Goal: Information Seeking & Learning: Check status

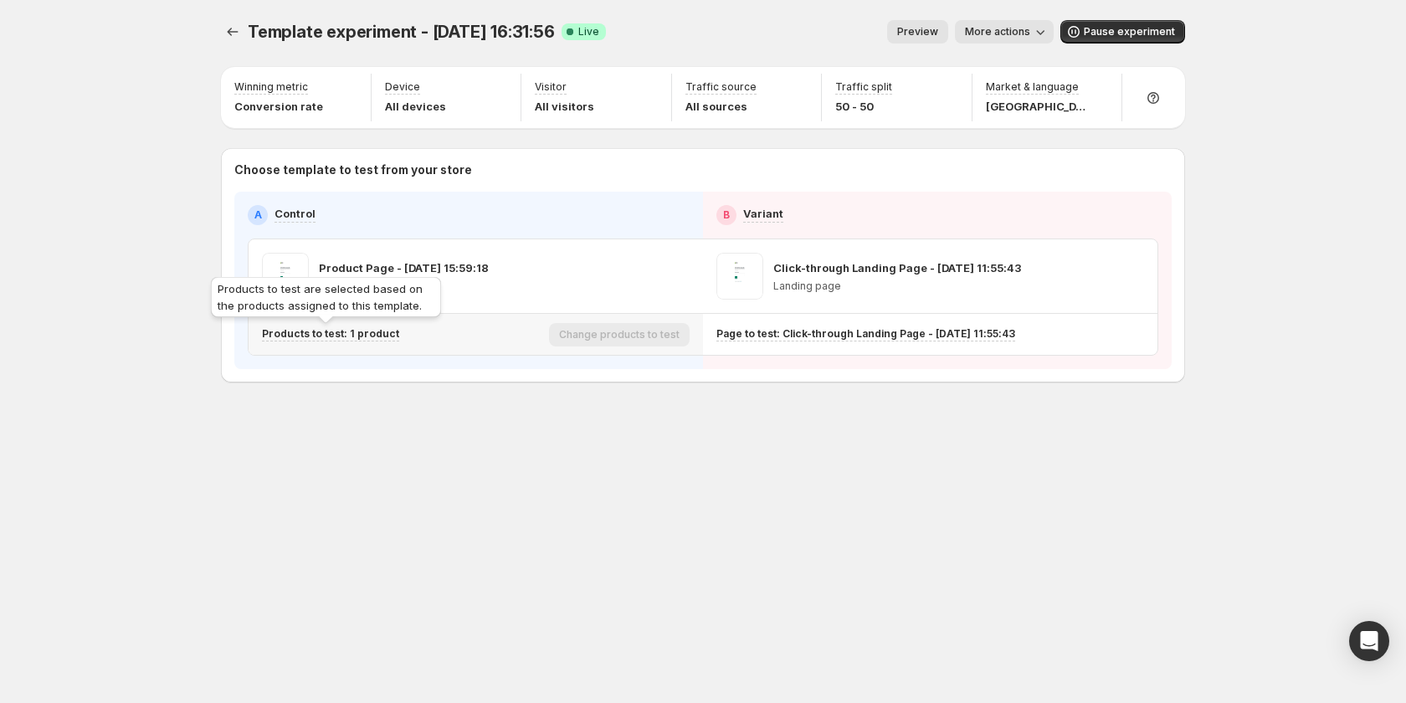
click at [358, 336] on p "Products to test: 1 product" at bounding box center [330, 333] width 137 height 13
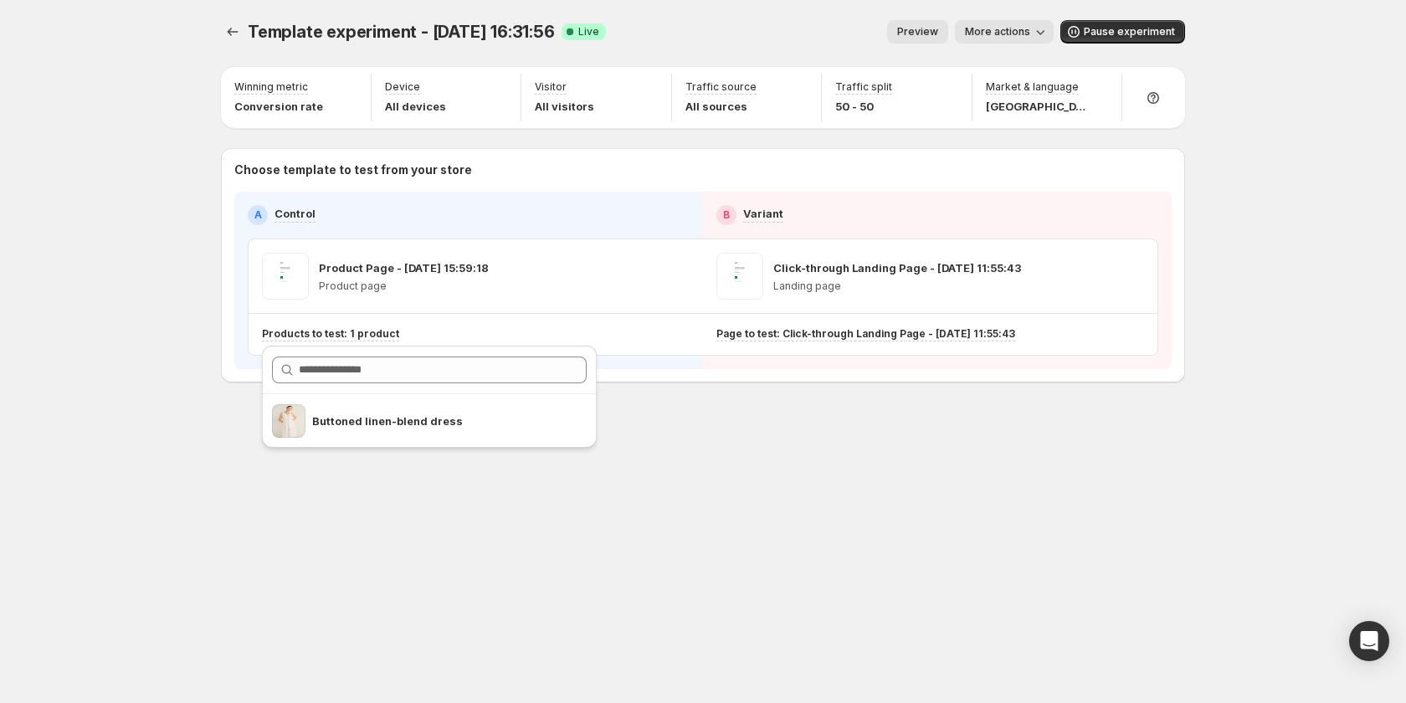
click at [790, 399] on div "Template experiment - [DATE] 16:31:56. This page is ready Template experiment -…" at bounding box center [703, 236] width 1004 height 473
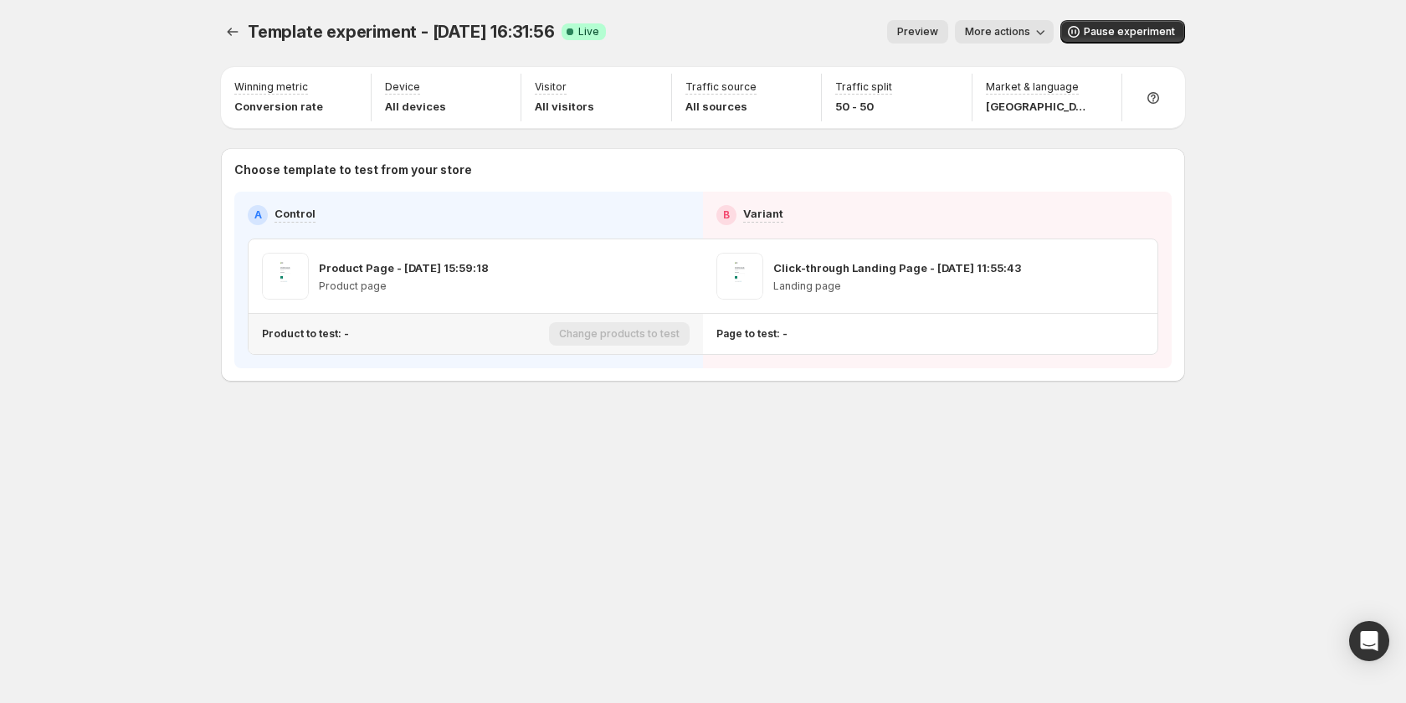
click at [320, 331] on p "Product to test: -" at bounding box center [305, 333] width 87 height 13
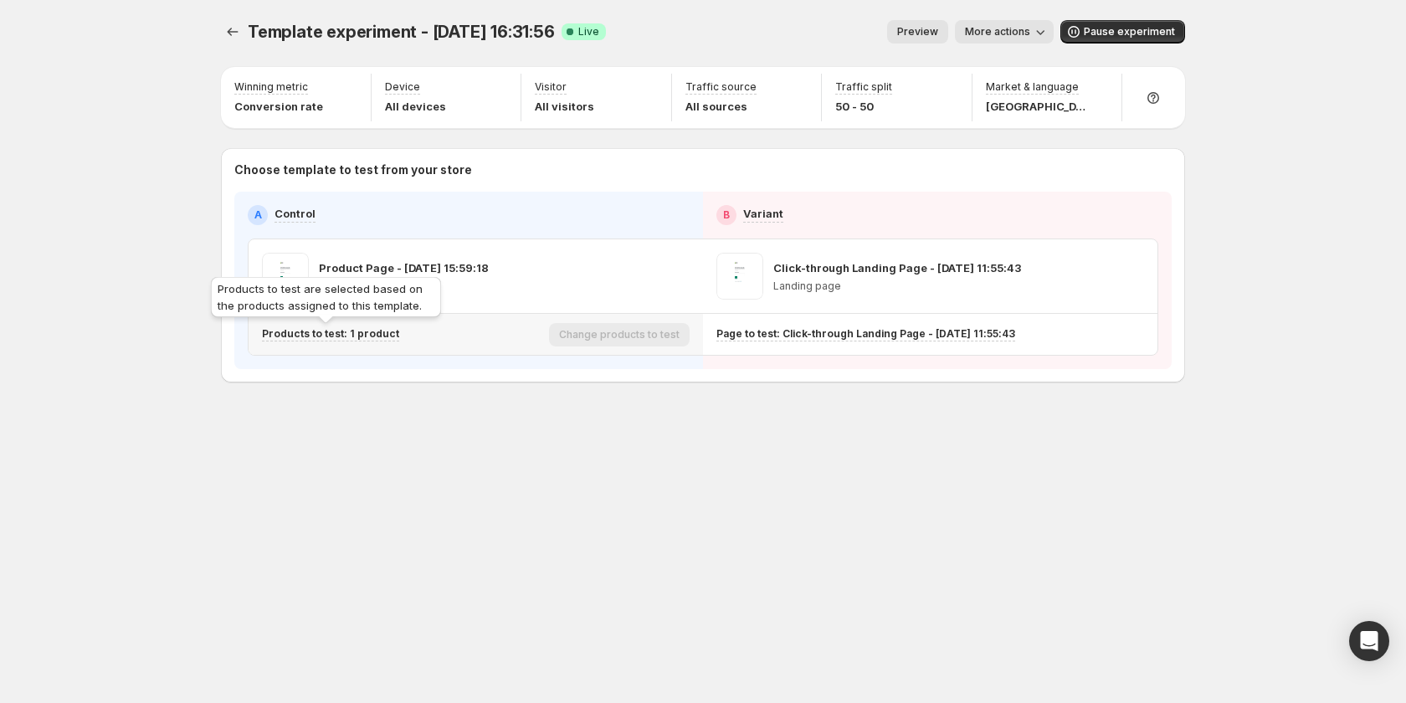
click at [336, 336] on p "Products to test: 1 product" at bounding box center [330, 333] width 137 height 13
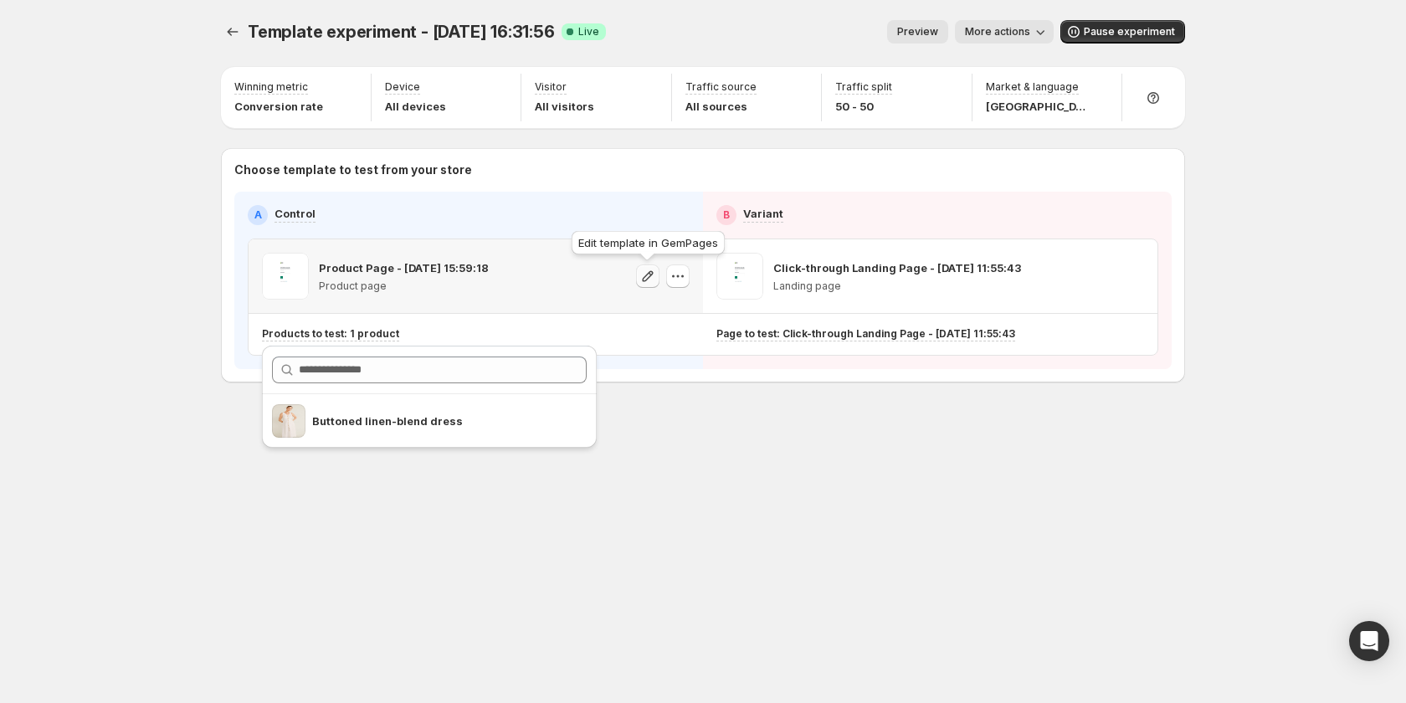
click at [646, 275] on icon "button" at bounding box center [648, 276] width 17 height 17
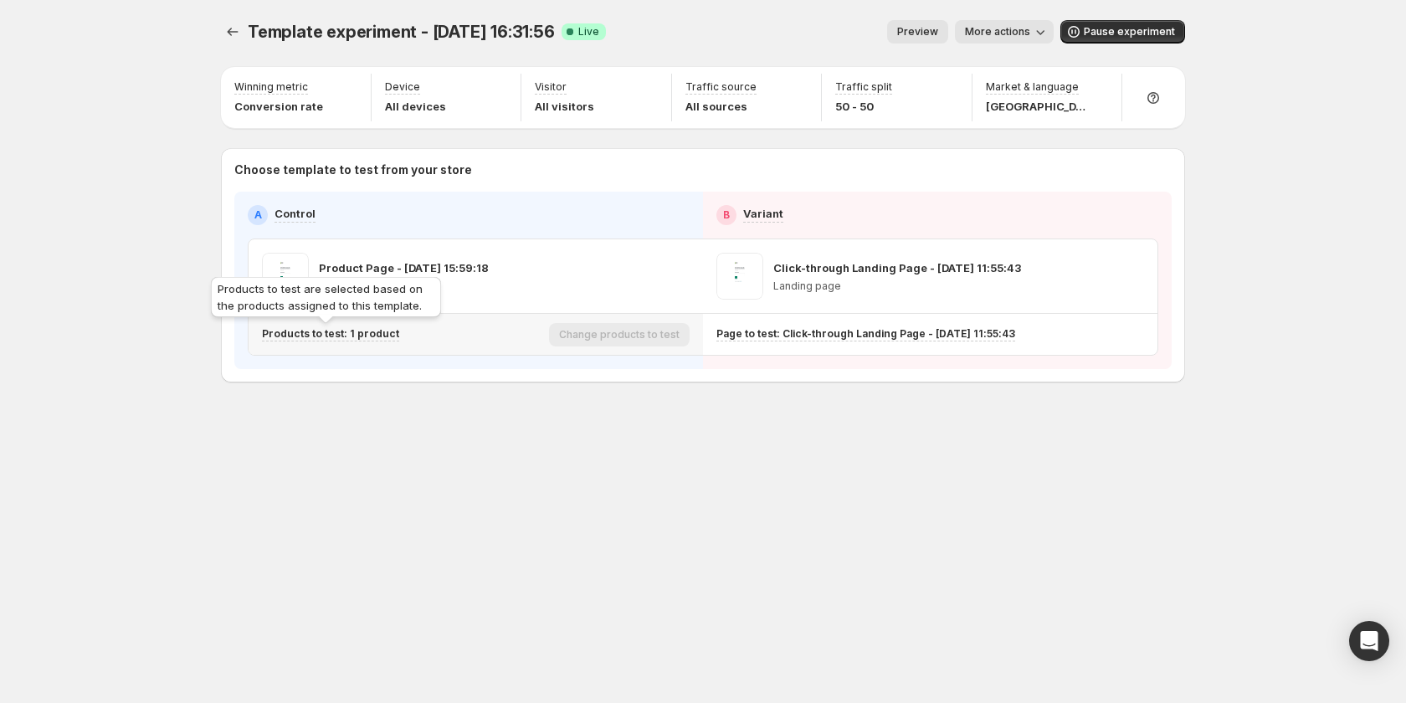
click at [360, 336] on p "Products to test: 1 product" at bounding box center [330, 333] width 137 height 13
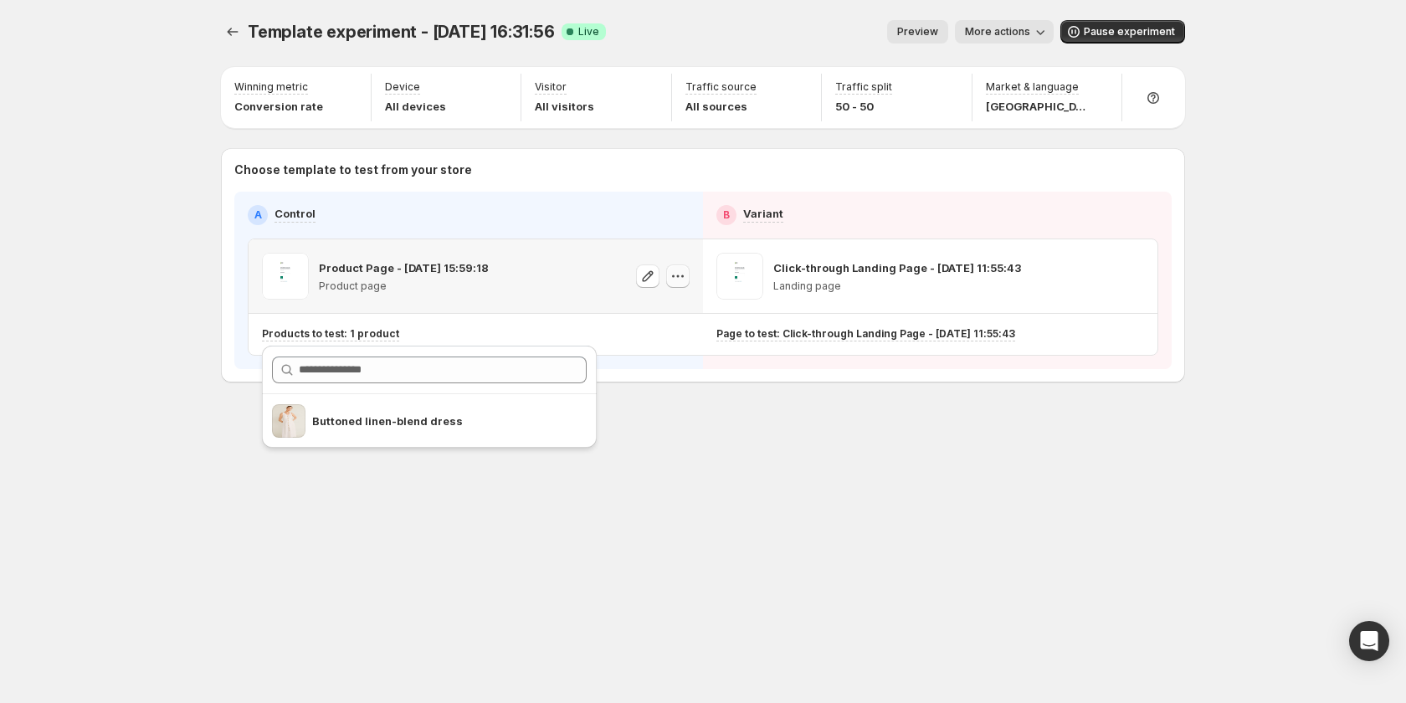
click at [685, 275] on icon "button" at bounding box center [678, 276] width 17 height 17
click at [598, 499] on div "Template experiment - [DATE] 16:31:56. This page is ready Template experiment -…" at bounding box center [703, 351] width 1004 height 703
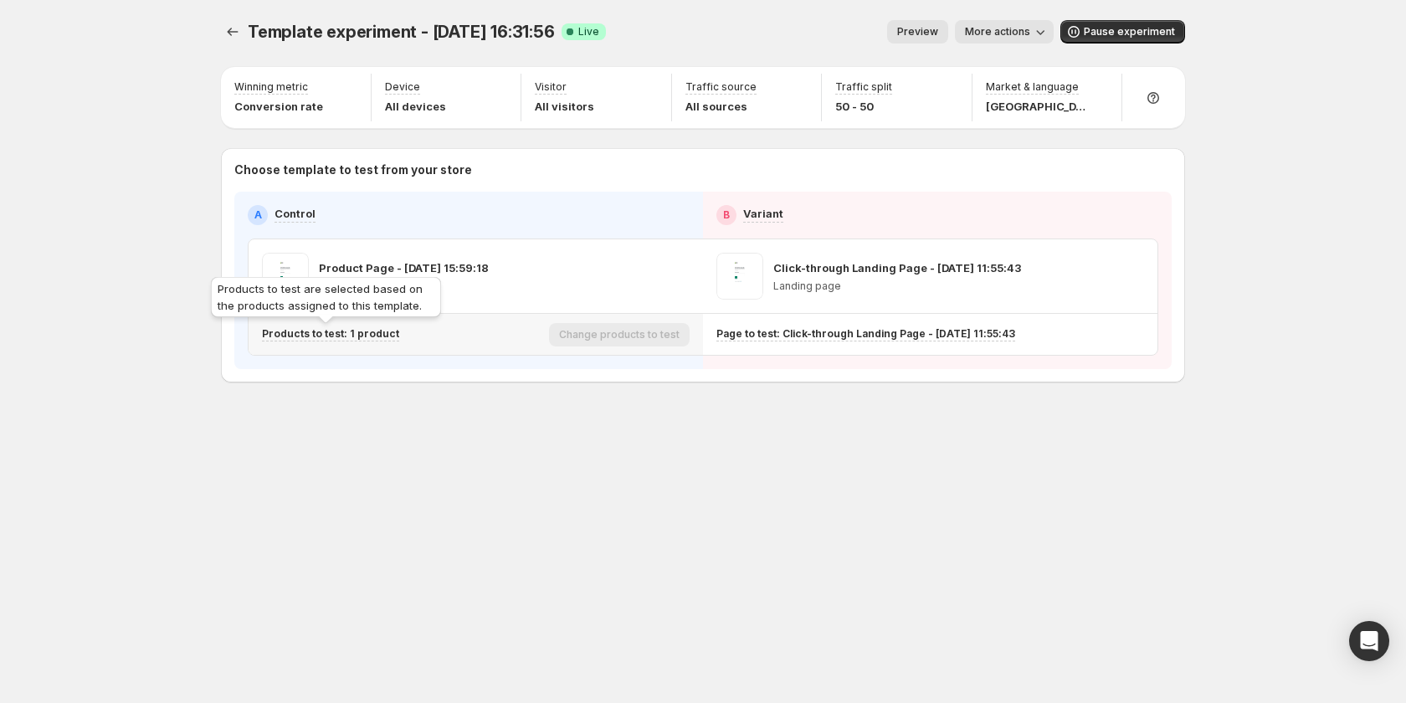
click at [370, 329] on p "Products to test: 1 product" at bounding box center [330, 333] width 137 height 13
click at [357, 330] on p "Products to test: 1 product" at bounding box center [330, 333] width 137 height 13
click at [334, 335] on p "Products to test: 1 product" at bounding box center [330, 333] width 137 height 13
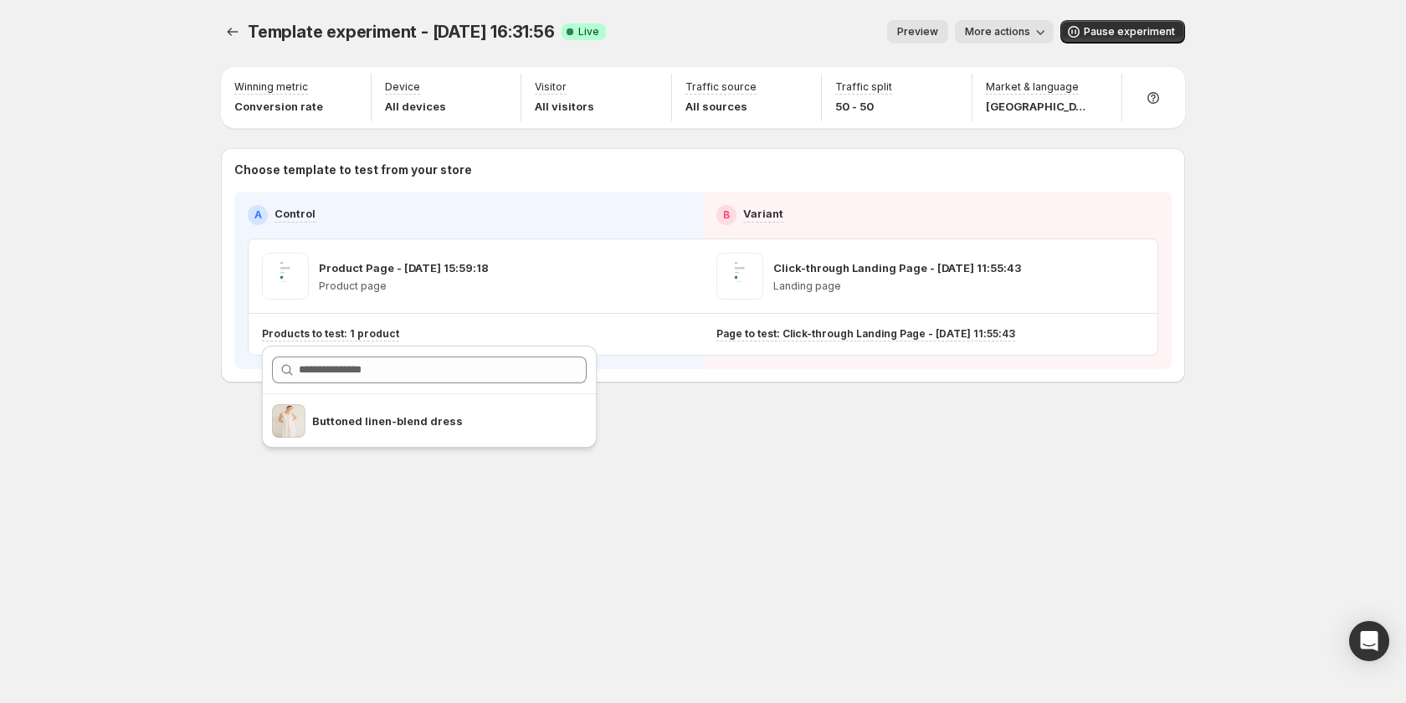
click at [686, 463] on div "Template experiment - Sep 25, 16:31:56. This page is ready Template experiment …" at bounding box center [703, 236] width 1004 height 473
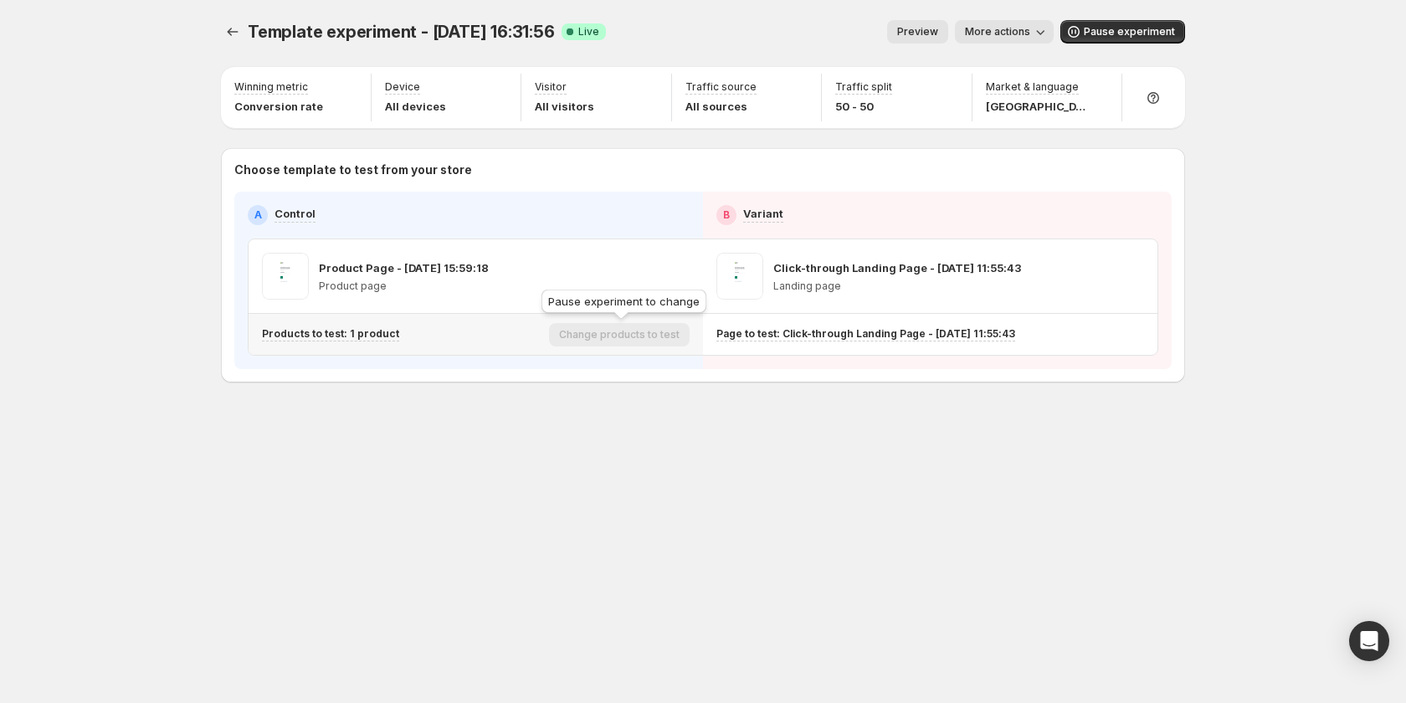
click at [648, 333] on div "Change products to test" at bounding box center [619, 334] width 141 height 23
click at [1004, 35] on span "More actions" at bounding box center [997, 31] width 65 height 13
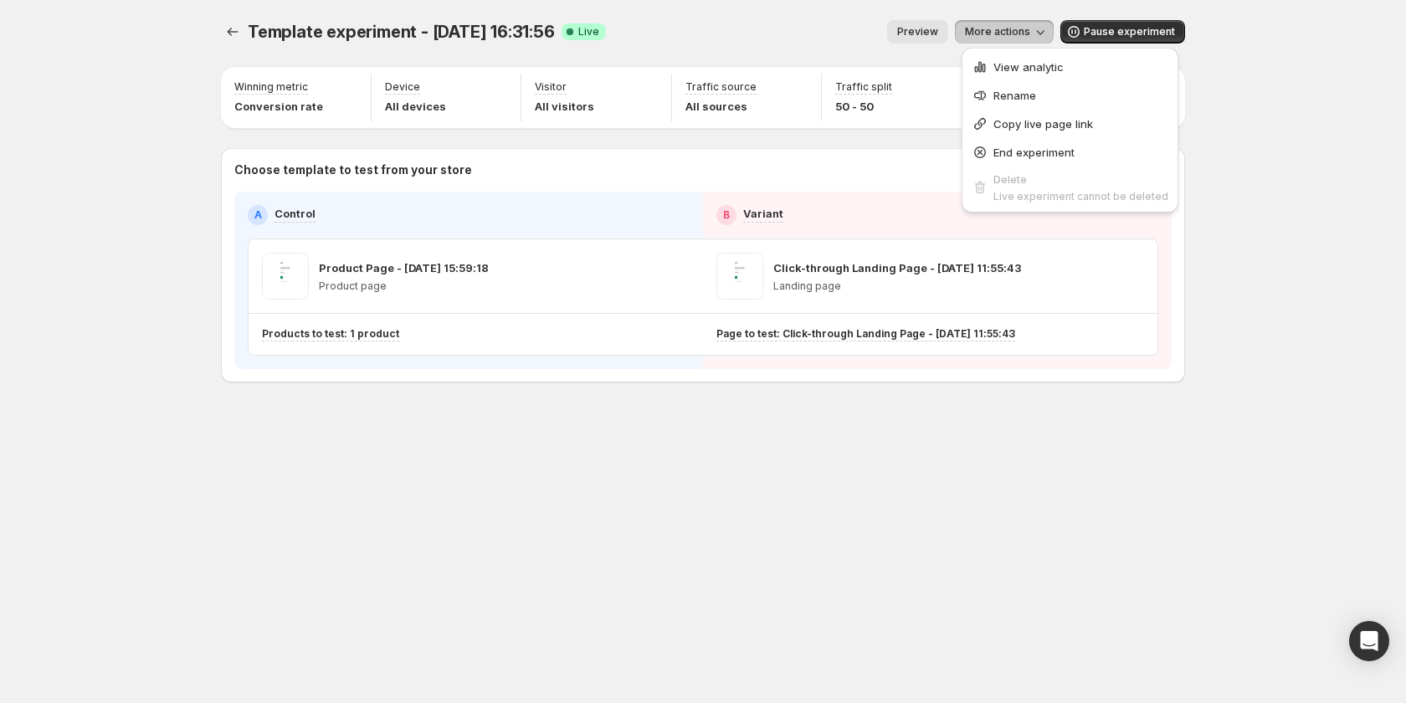
click at [1009, 63] on span "View analytic" at bounding box center [1029, 66] width 70 height 13
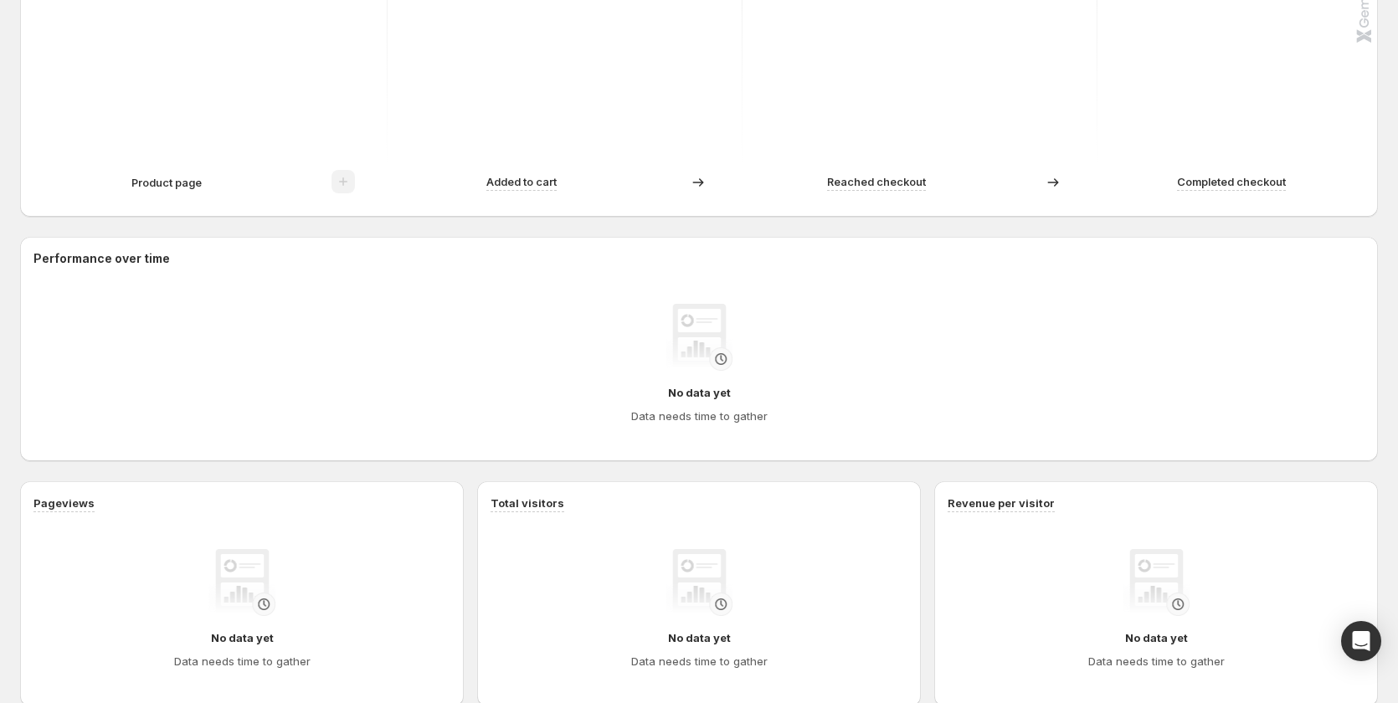
scroll to position [586, 0]
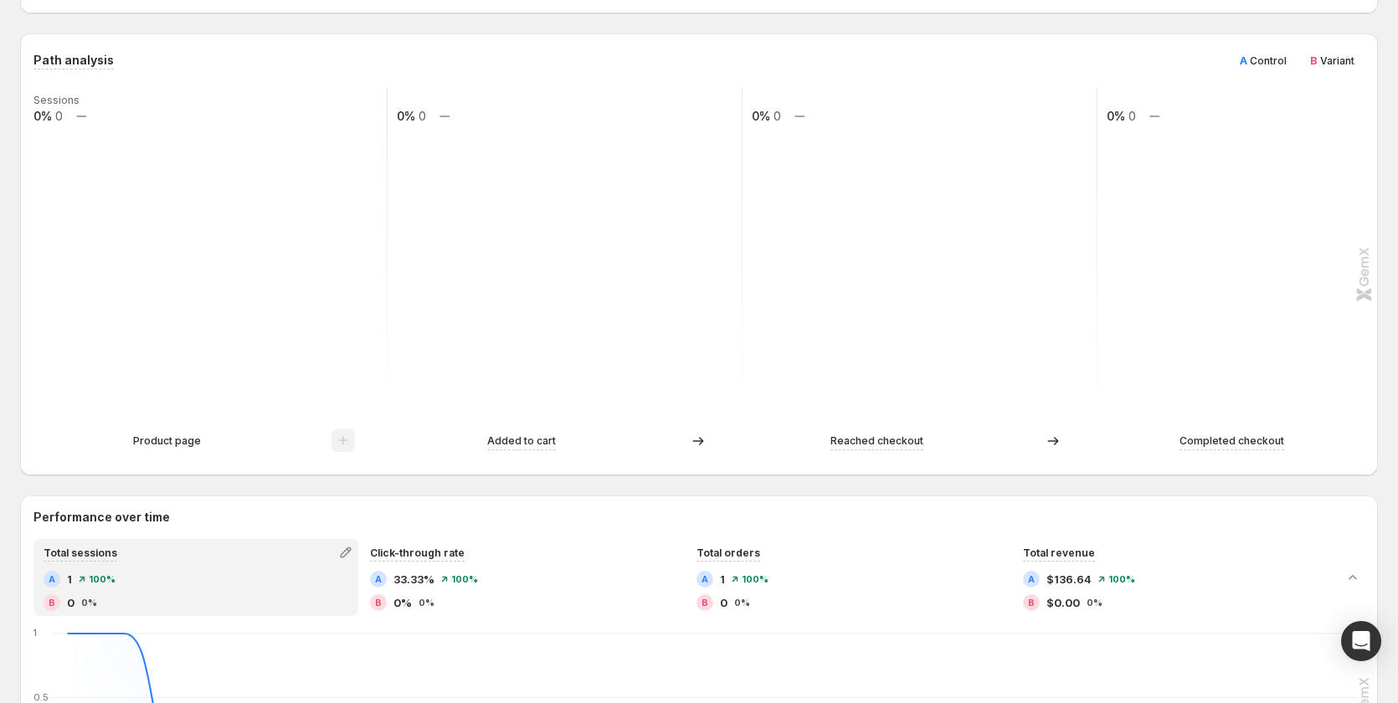
scroll to position [33, 0]
